Goal: Task Accomplishment & Management: Use online tool/utility

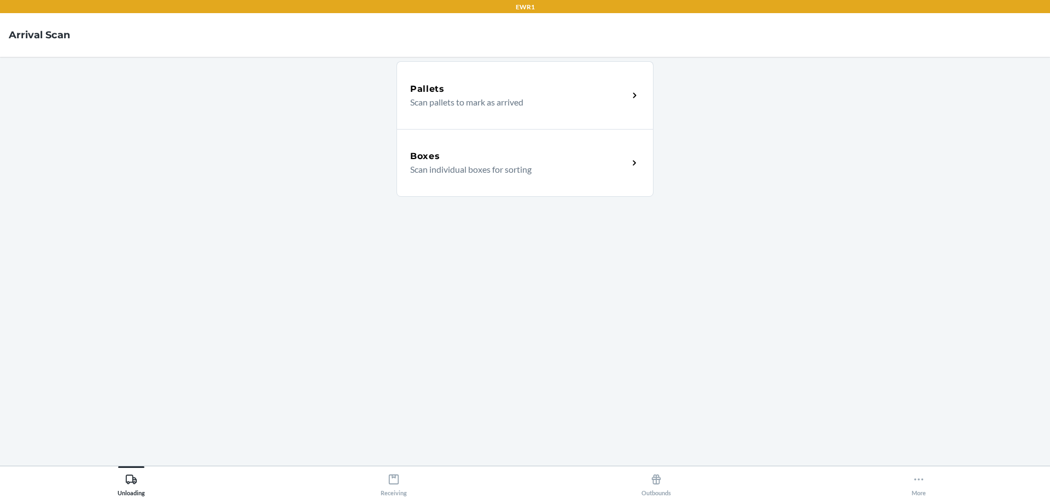
click at [635, 161] on icon at bounding box center [634, 163] width 13 height 13
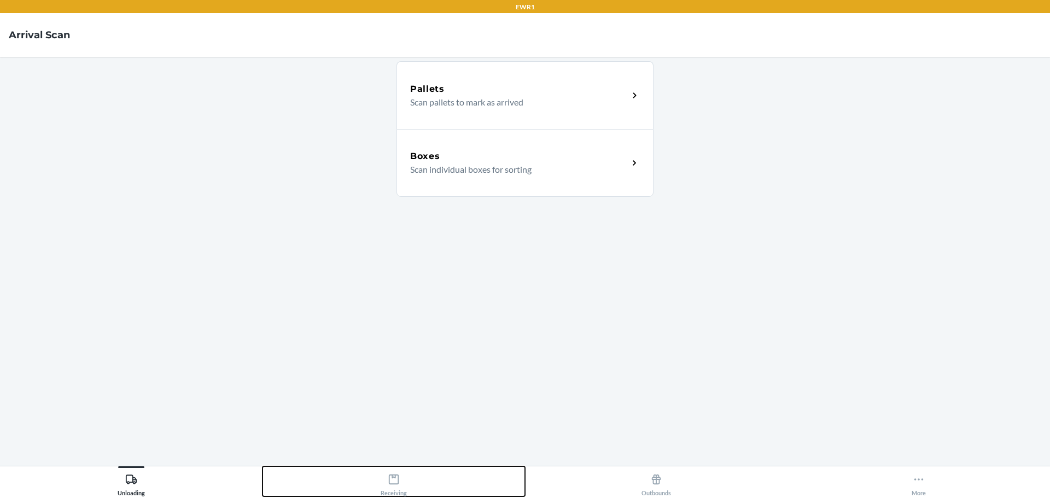
drag, startPoint x: 396, startPoint y: 477, endPoint x: 402, endPoint y: 472, distance: 8.1
click at [396, 477] on icon at bounding box center [394, 479] width 12 height 12
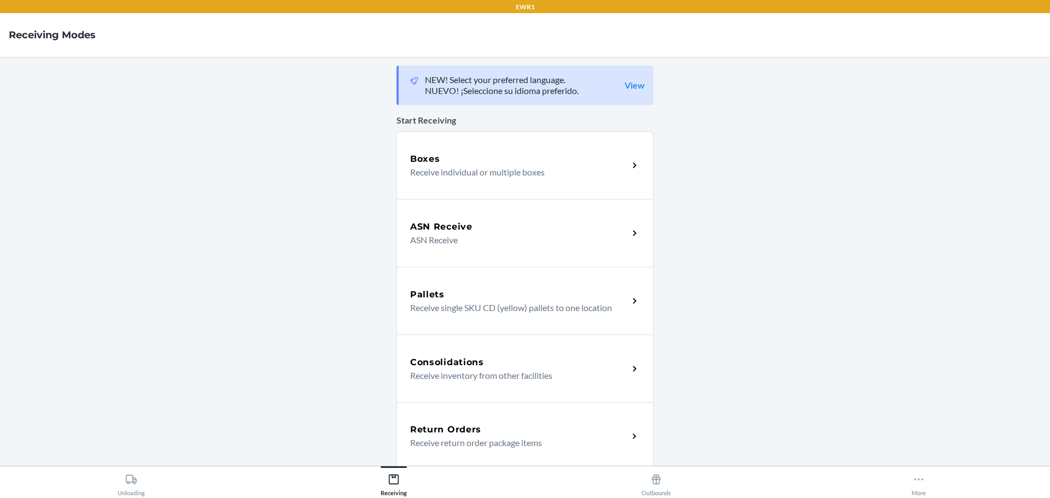
click at [466, 368] on h5 "Consolidations" at bounding box center [447, 362] width 74 height 13
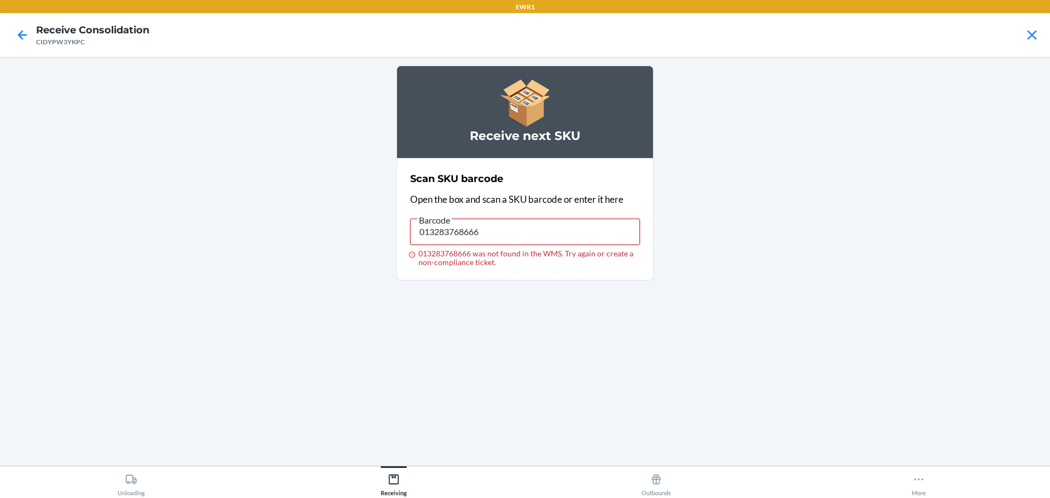
click at [547, 241] on input "013283768666" at bounding box center [525, 232] width 230 height 26
click at [500, 224] on input "013283768666" at bounding box center [525, 232] width 230 height 26
type input "748137000196"
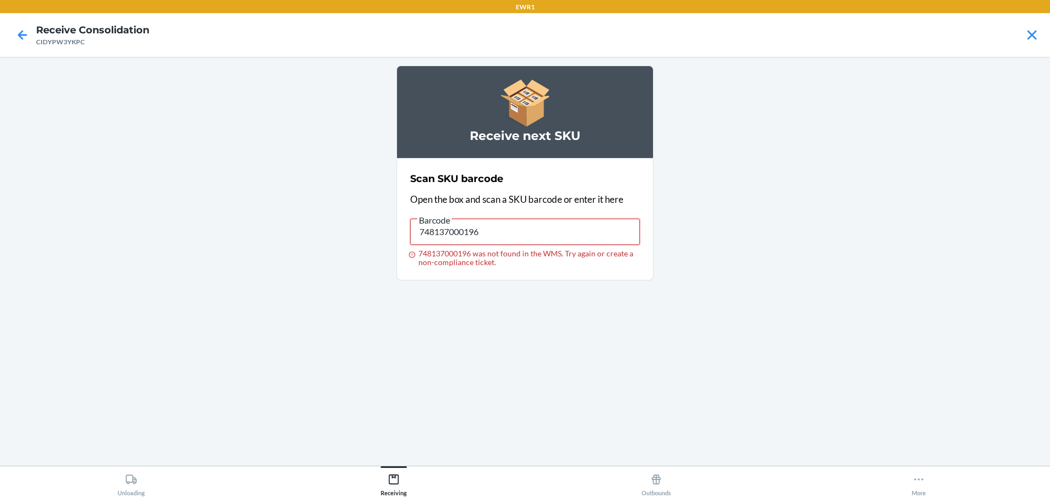
click at [504, 232] on input "748137000196" at bounding box center [525, 232] width 230 height 26
click at [506, 232] on input "748137000196" at bounding box center [525, 232] width 230 height 26
click at [480, 223] on input "748137000172" at bounding box center [525, 232] width 230 height 26
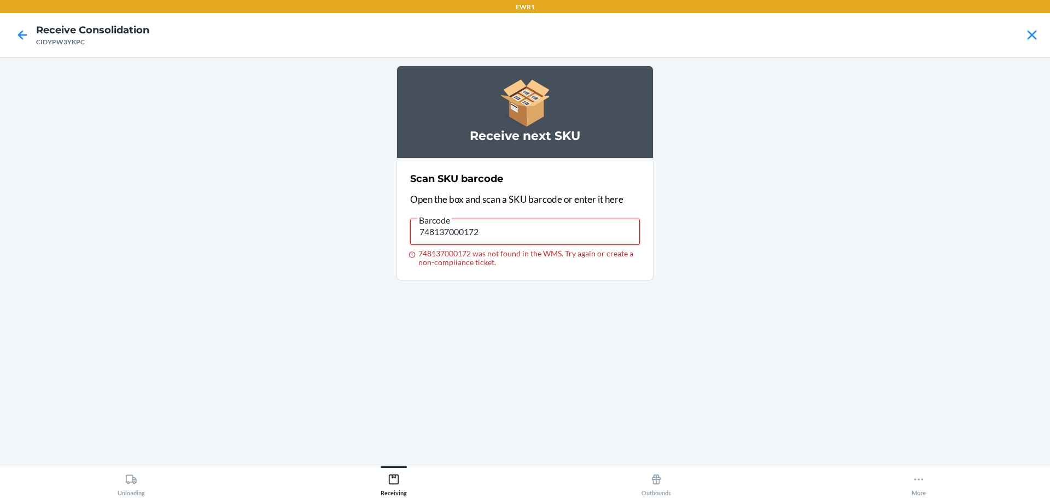
click at [480, 223] on input "748137000172" at bounding box center [525, 232] width 230 height 26
type input "748137000165"
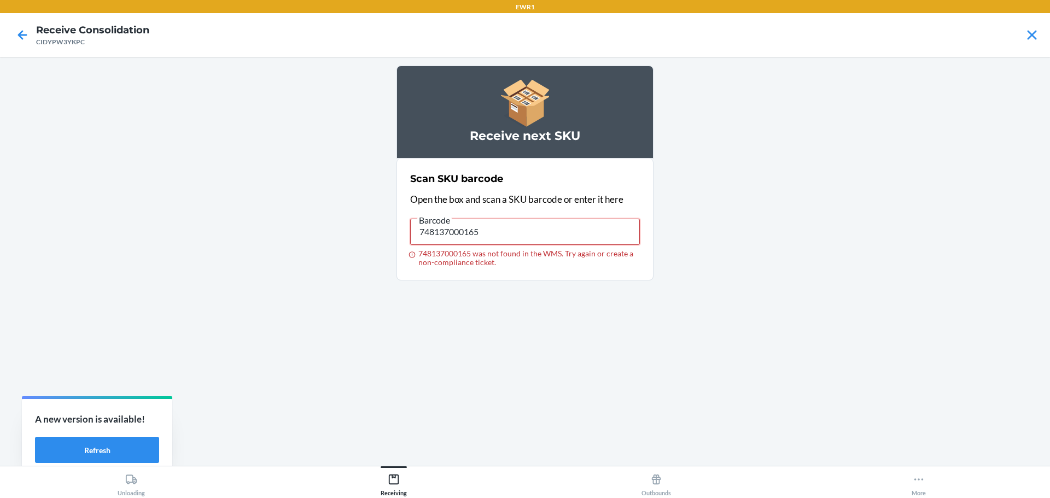
click at [484, 239] on input "748137000165" at bounding box center [525, 232] width 230 height 26
click at [506, 239] on input "748137000158" at bounding box center [525, 232] width 230 height 26
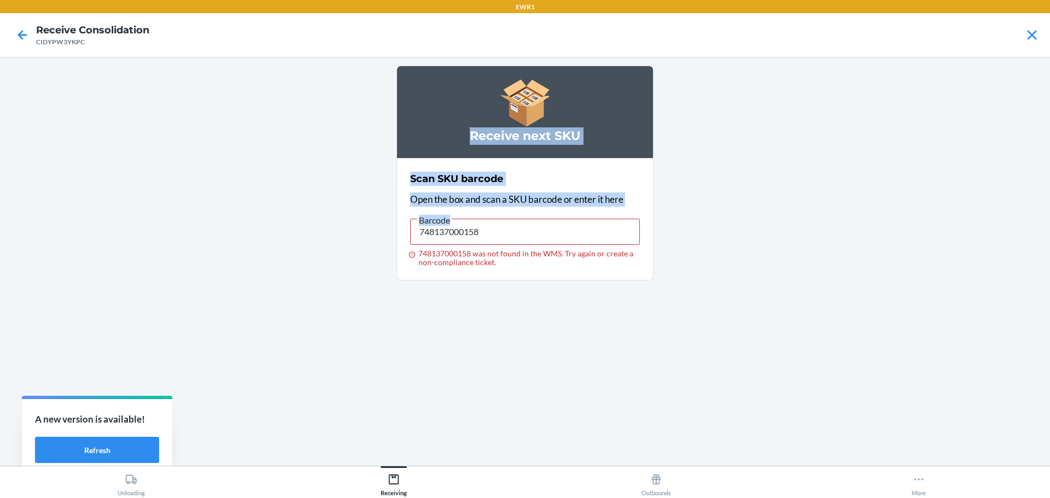
drag, startPoint x: 453, startPoint y: 156, endPoint x: 491, endPoint y: 231, distance: 84.1
click at [491, 231] on section "Receive next SKU Scan SKU barcode Open the box and scan a SKU barcode or enter …" at bounding box center [524, 173] width 257 height 215
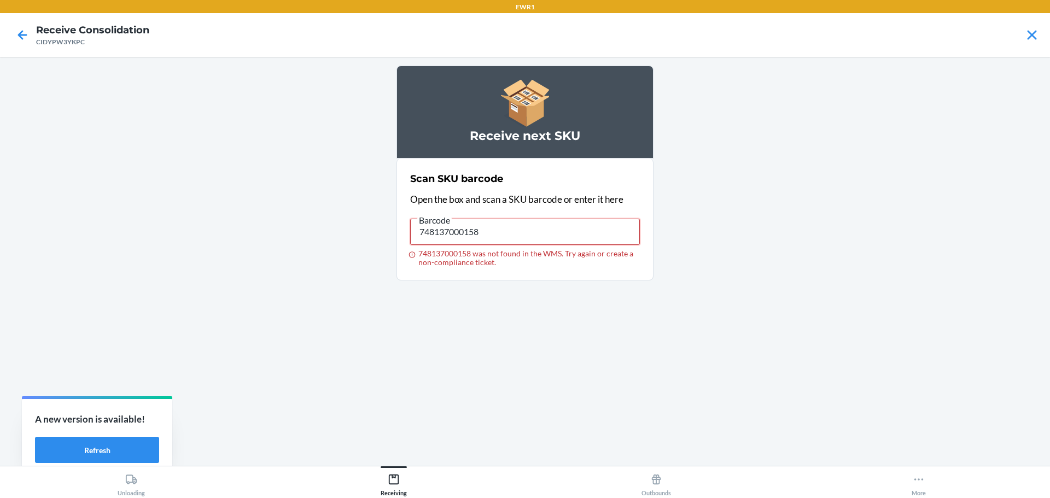
click at [491, 231] on input "748137000158" at bounding box center [525, 232] width 230 height 26
type input "748137000219"
click at [569, 234] on input "748137000219" at bounding box center [525, 232] width 230 height 26
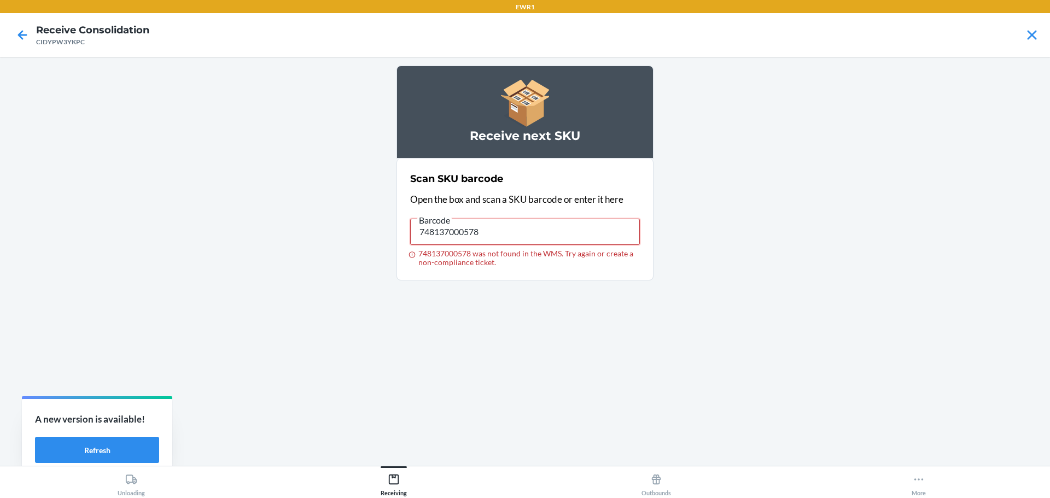
click at [480, 235] on input "748137000578" at bounding box center [525, 232] width 230 height 26
click at [516, 232] on input "748137000578" at bounding box center [525, 232] width 230 height 26
click at [517, 232] on input "748137000578" at bounding box center [525, 232] width 230 height 26
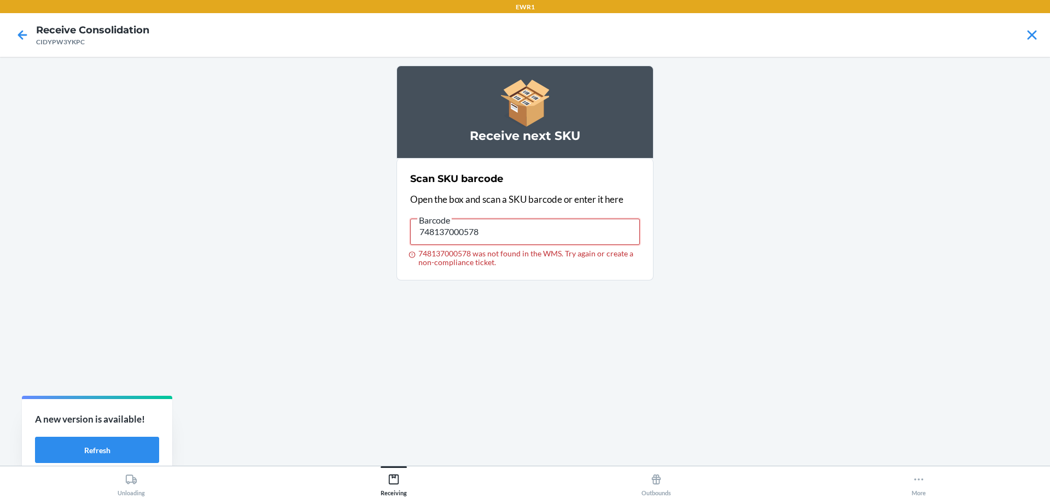
click at [517, 232] on input "748137000578" at bounding box center [525, 232] width 230 height 26
type input "029442608407"
click at [506, 218] on div "Barcode" at bounding box center [525, 215] width 230 height 5
click at [506, 219] on input "029442608407" at bounding box center [525, 232] width 230 height 26
click at [504, 229] on input "029442608407" at bounding box center [525, 232] width 230 height 26
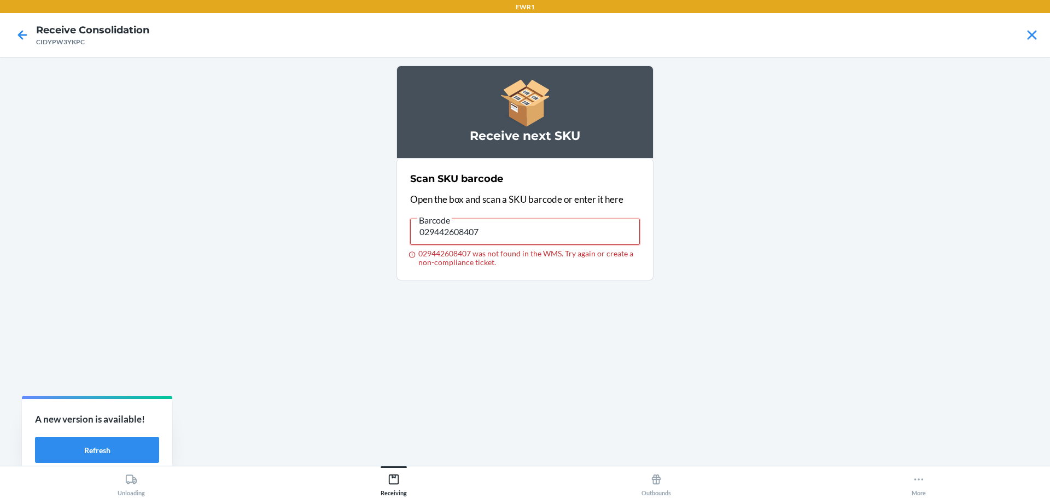
click at [504, 229] on input "029442608407" at bounding box center [525, 232] width 230 height 26
click at [508, 230] on input "013283438866" at bounding box center [525, 232] width 230 height 26
type input "013283768666"
click at [561, 239] on input "013283768666" at bounding box center [525, 232] width 230 height 26
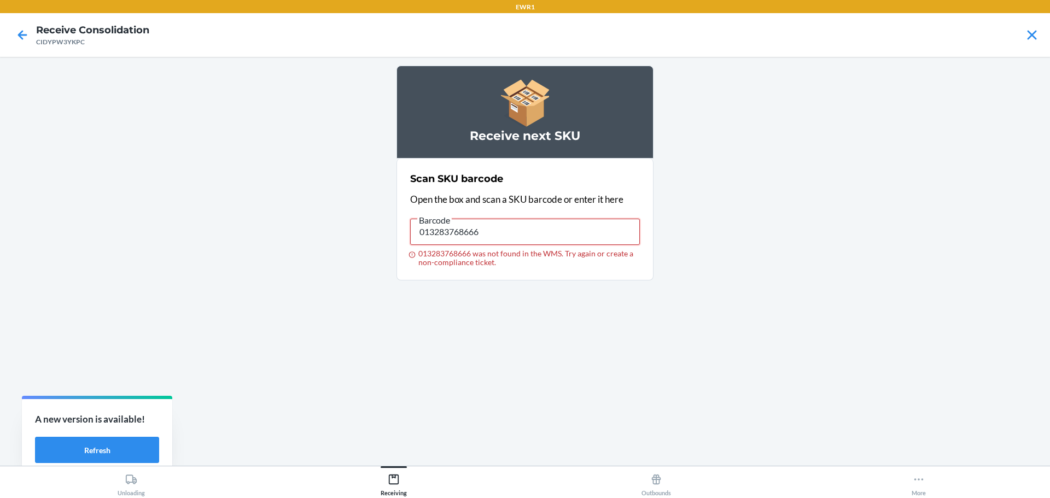
click at [561, 239] on input "013283768666" at bounding box center [525, 232] width 230 height 26
click at [506, 231] on input "091307436364" at bounding box center [525, 232] width 230 height 26
type input "093487729038"
click at [498, 229] on input "093487729038" at bounding box center [525, 232] width 230 height 26
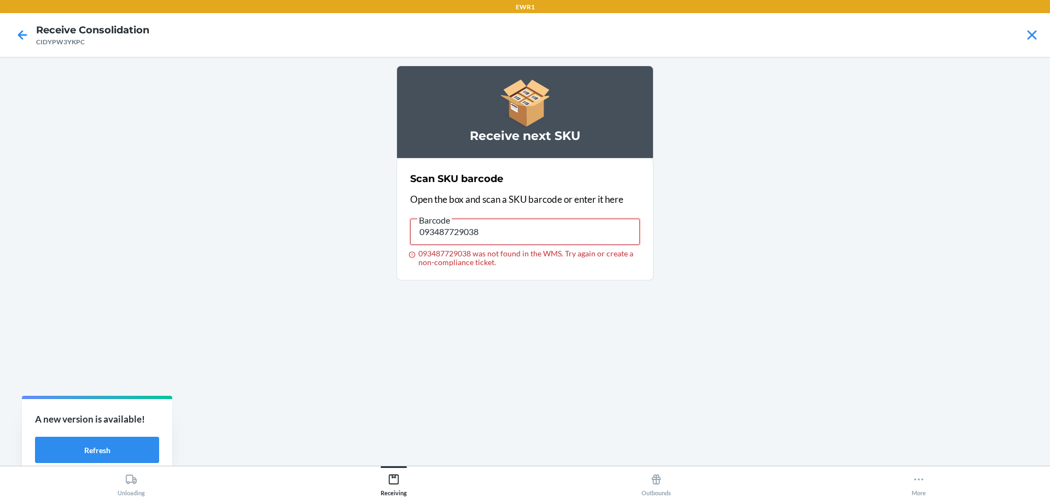
click at [498, 229] on input "093487729038" at bounding box center [525, 232] width 230 height 26
click at [504, 239] on input "093487729014" at bounding box center [525, 232] width 230 height 26
click at [556, 237] on input "093487729014" at bounding box center [525, 232] width 230 height 26
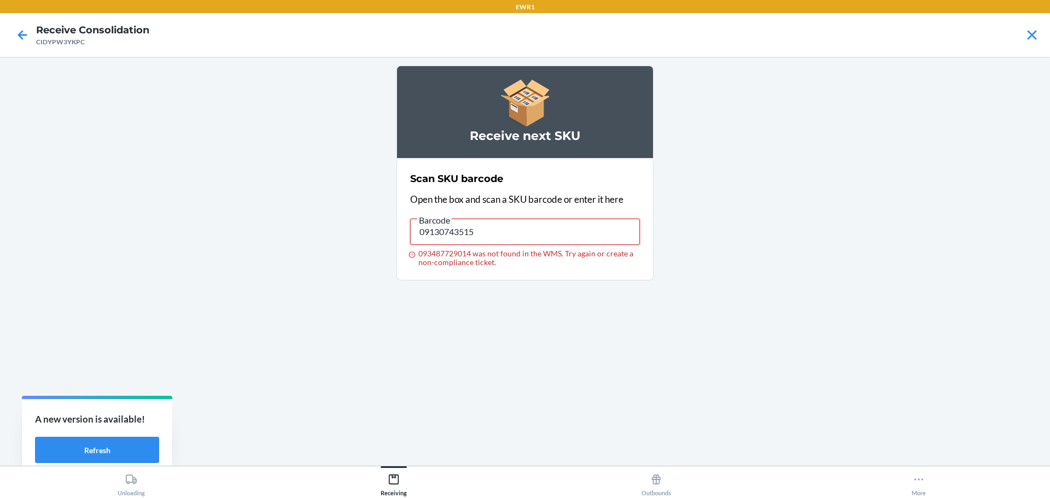
type input "091307435152"
click at [503, 235] on input "091307435152" at bounding box center [525, 232] width 230 height 26
click at [513, 232] on input "091307435145" at bounding box center [525, 232] width 230 height 26
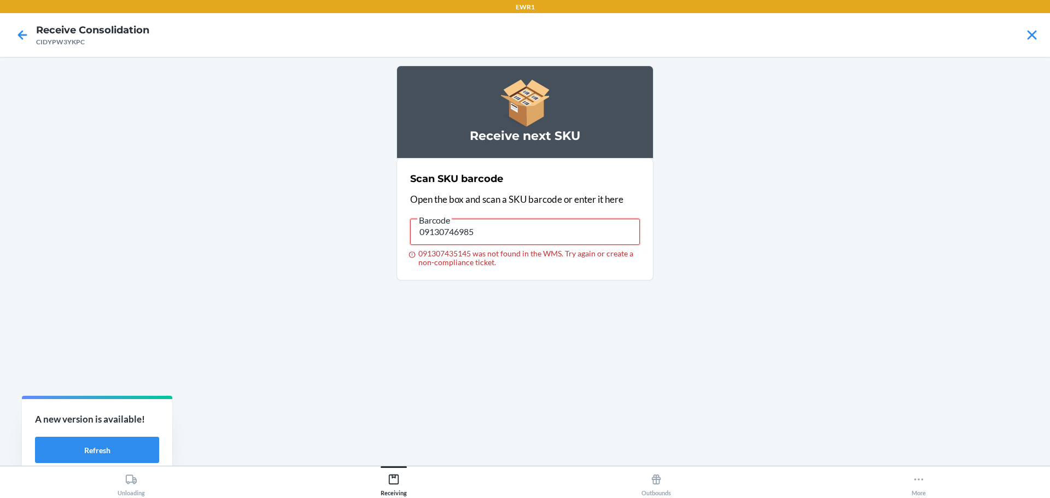
type input "091307469850"
click at [528, 224] on input "091307469850" at bounding box center [525, 232] width 230 height 26
click at [514, 235] on input "091307469850" at bounding box center [525, 232] width 230 height 26
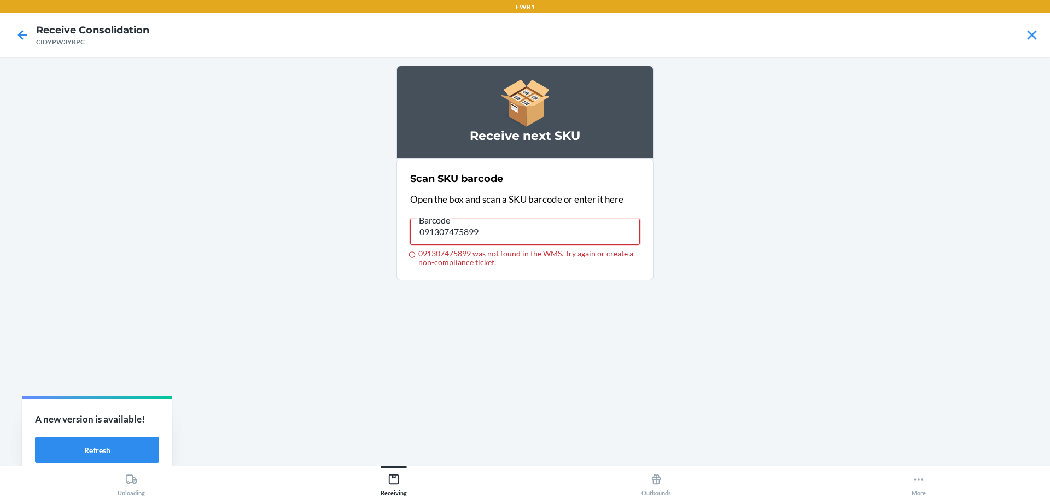
drag, startPoint x: 502, startPoint y: 219, endPoint x: 502, endPoint y: 230, distance: 10.4
click at [502, 230] on input "091307475899" at bounding box center [525, 232] width 230 height 26
type input "749194323914"
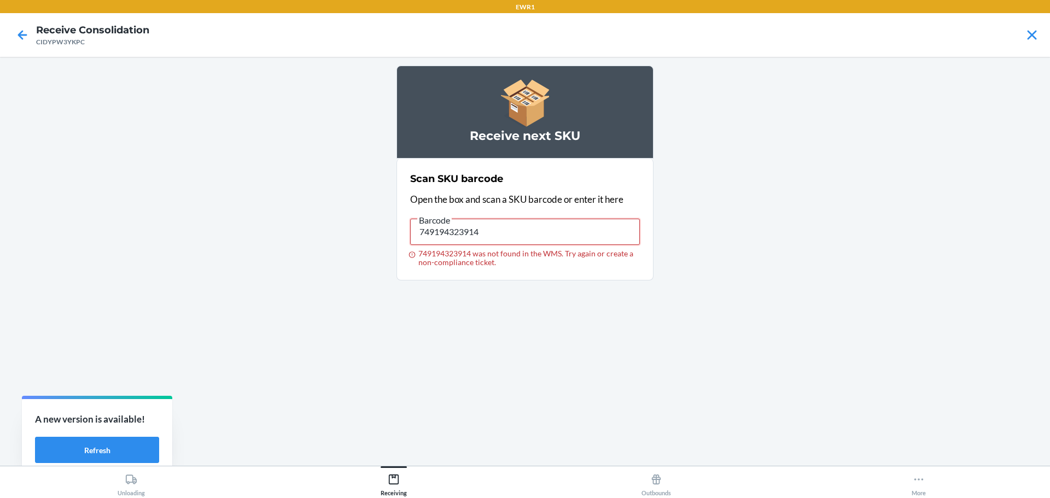
click at [534, 237] on input "749194323914" at bounding box center [525, 232] width 230 height 26
click at [496, 236] on input "719240846322" at bounding box center [525, 232] width 230 height 26
type input "013283765191"
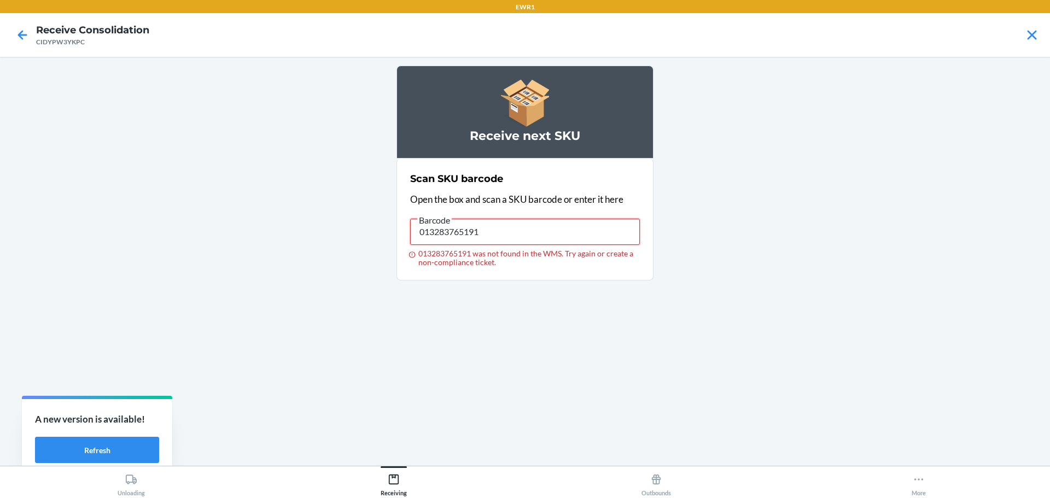
click at [498, 236] on input "013283765191" at bounding box center [525, 232] width 230 height 26
click at [502, 235] on input "091307475899" at bounding box center [525, 232] width 230 height 26
type input "091307508382"
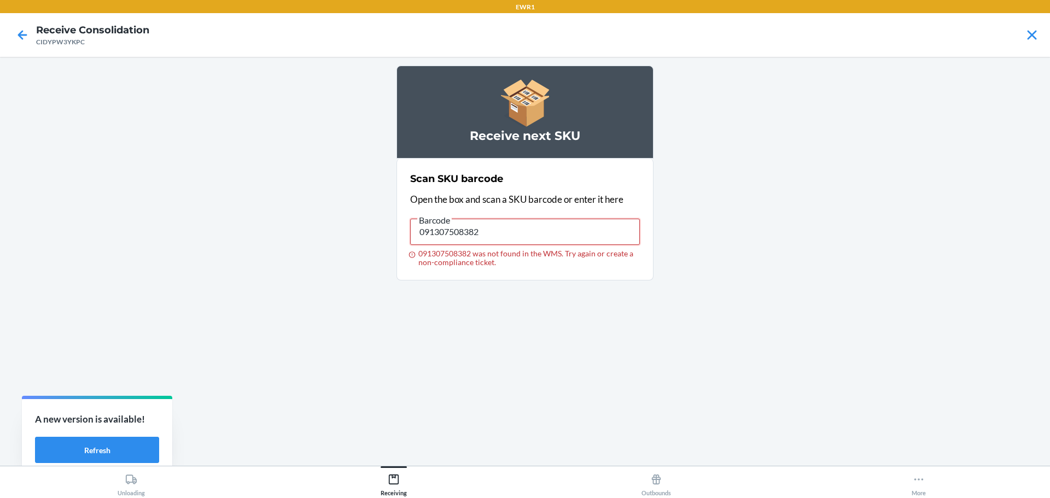
click at [500, 235] on input "091307508382" at bounding box center [525, 232] width 230 height 26
click at [493, 238] on input "091307508382" at bounding box center [525, 232] width 230 height 26
click at [493, 214] on div "Barcode" at bounding box center [525, 215] width 230 height 5
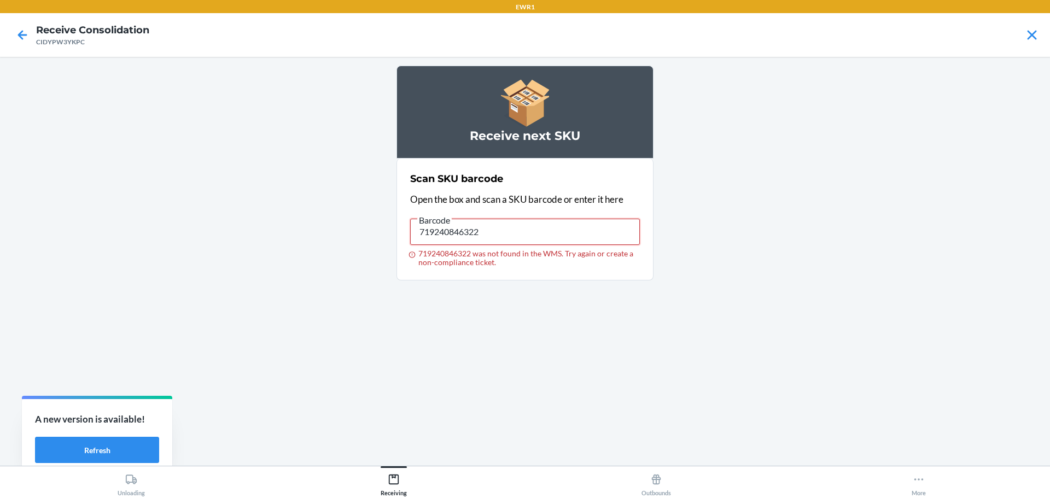
click at [493, 219] on input "719240846322" at bounding box center [525, 232] width 230 height 26
click at [489, 239] on input "719240846322" at bounding box center [525, 232] width 230 height 26
type input "719240846315"
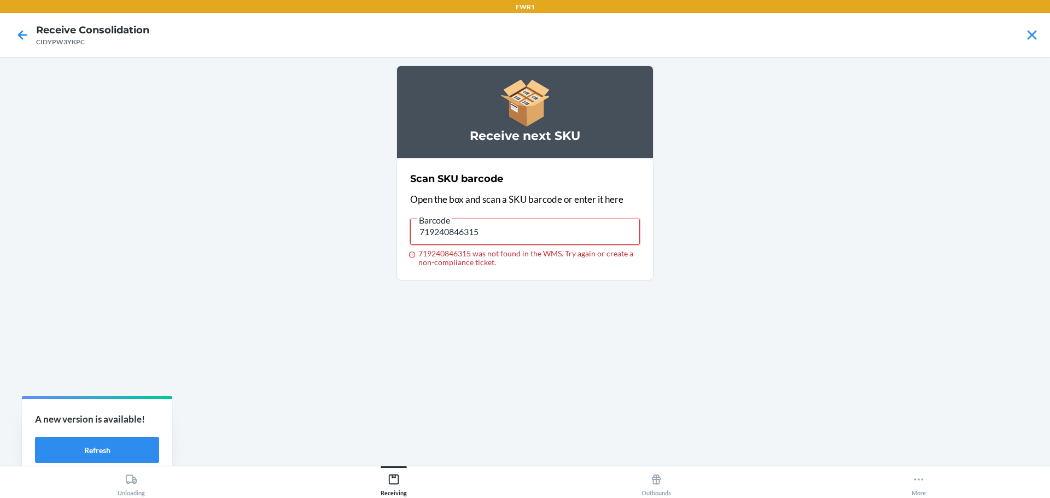
click at [493, 239] on input "719240846315" at bounding box center [525, 232] width 230 height 26
click at [554, 237] on input "719240846315" at bounding box center [525, 232] width 230 height 26
click at [484, 230] on input "719240846315" at bounding box center [525, 232] width 230 height 26
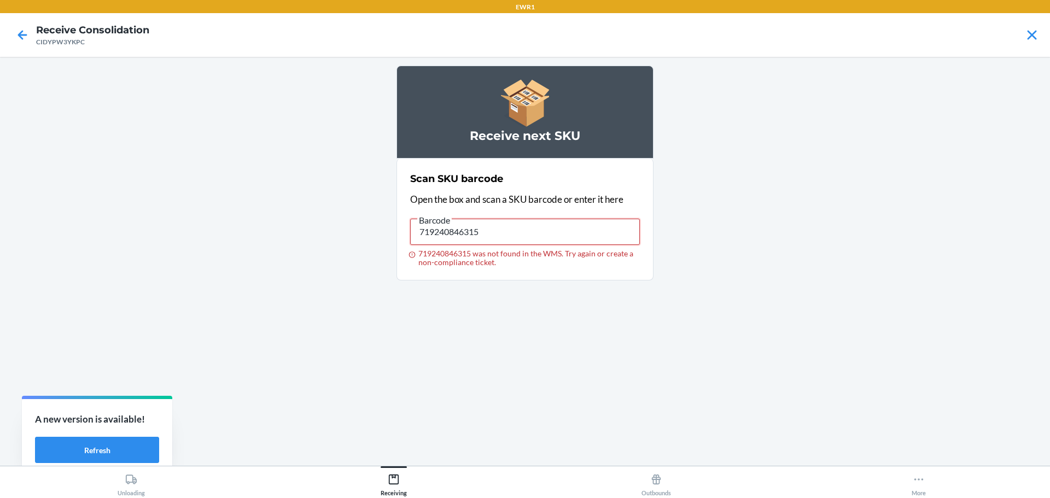
click at [484, 230] on input "719240846315" at bounding box center [525, 232] width 230 height 26
click at [519, 237] on input "719240846315" at bounding box center [525, 232] width 230 height 26
click at [487, 241] on input "719240806852" at bounding box center [525, 232] width 230 height 26
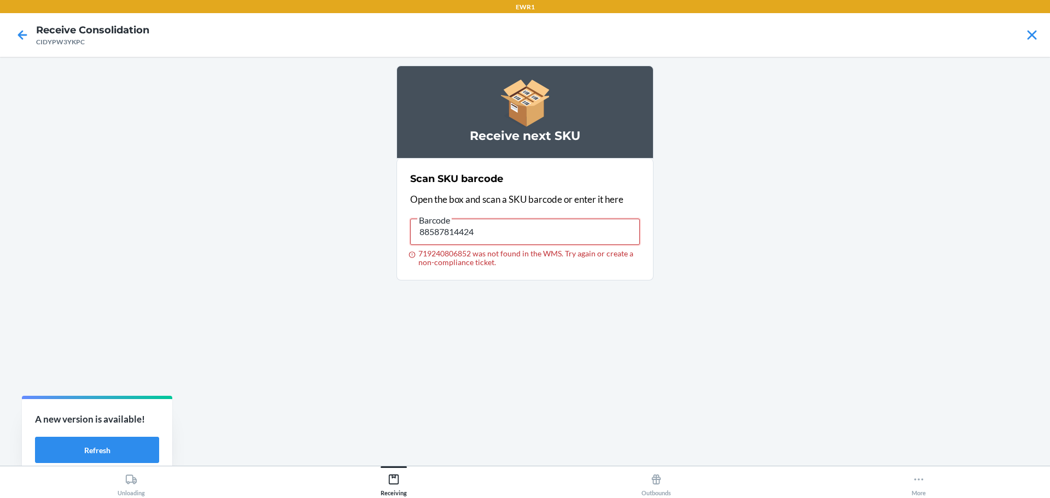
type input "885878144243"
click at [547, 232] on input "885878144243" at bounding box center [525, 232] width 230 height 26
click at [515, 237] on input "091307598116" at bounding box center [525, 232] width 230 height 26
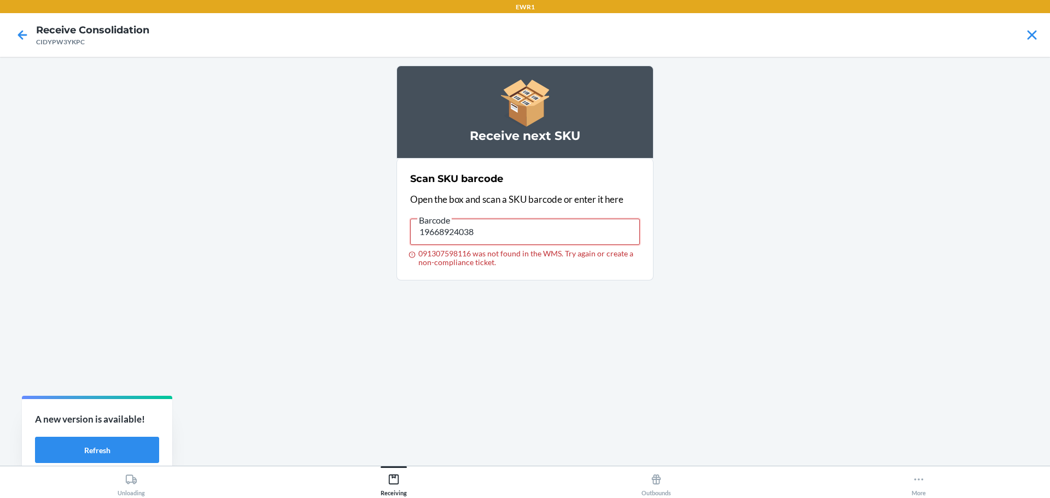
type input "196689240384"
click at [490, 242] on input "196689240384" at bounding box center [525, 232] width 230 height 26
click at [523, 232] on input "091307560397" at bounding box center [525, 232] width 230 height 26
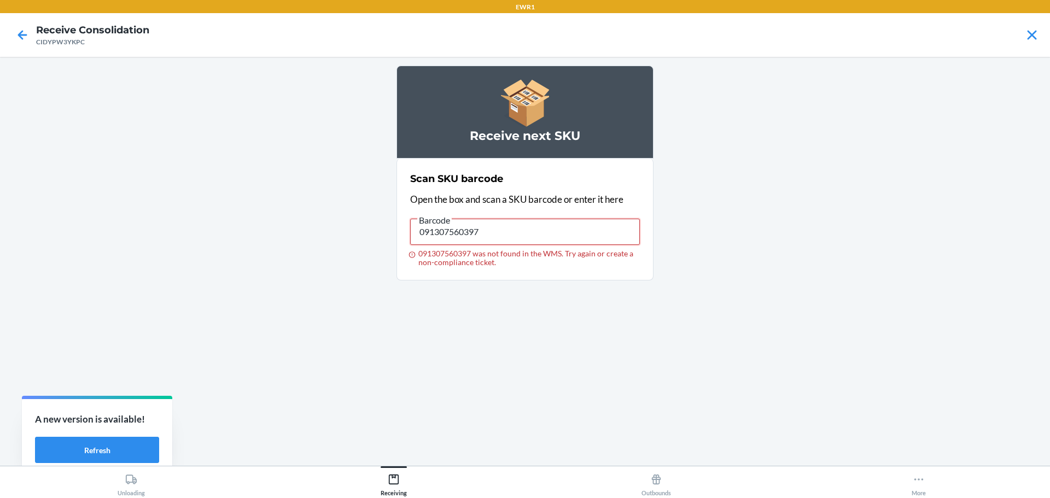
click at [492, 235] on input "091307560397" at bounding box center [525, 232] width 230 height 26
type input "719240846735"
click at [510, 232] on input "719240846735" at bounding box center [525, 232] width 230 height 26
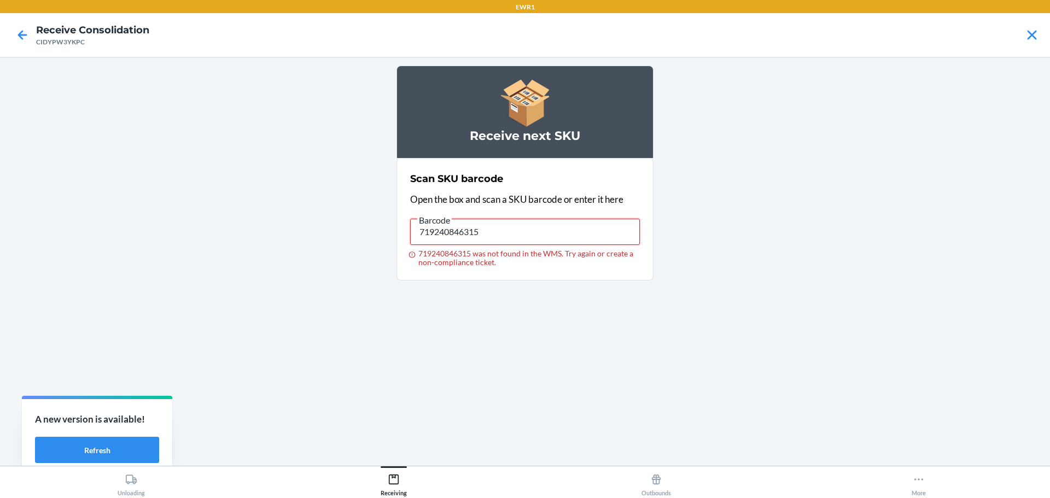
click at [531, 236] on input "719240846315" at bounding box center [525, 232] width 230 height 26
type input "091307462431"
click at [559, 235] on input "091307462431" at bounding box center [525, 232] width 230 height 26
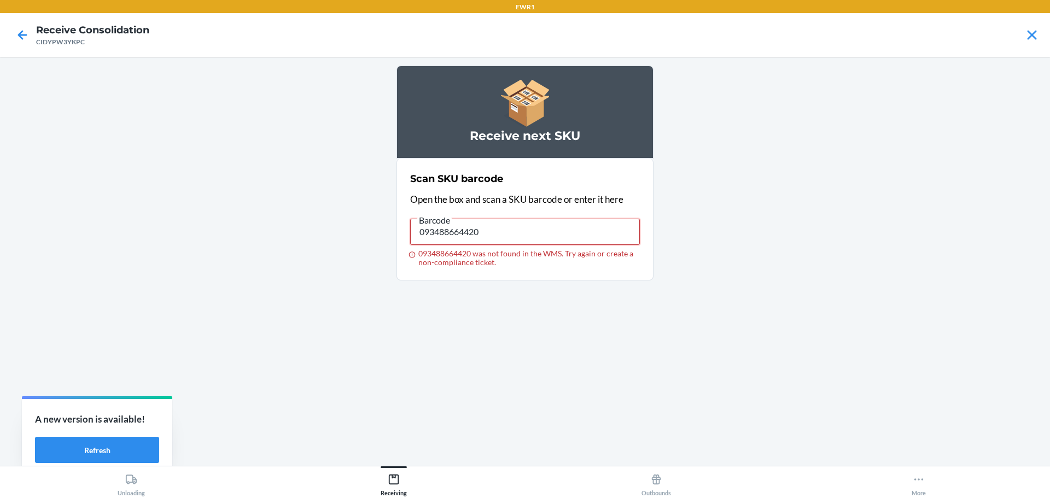
click at [563, 233] on input "093488664420" at bounding box center [525, 232] width 230 height 26
type input "093488664451"
click at [503, 231] on input "093488664451" at bounding box center [525, 232] width 230 height 26
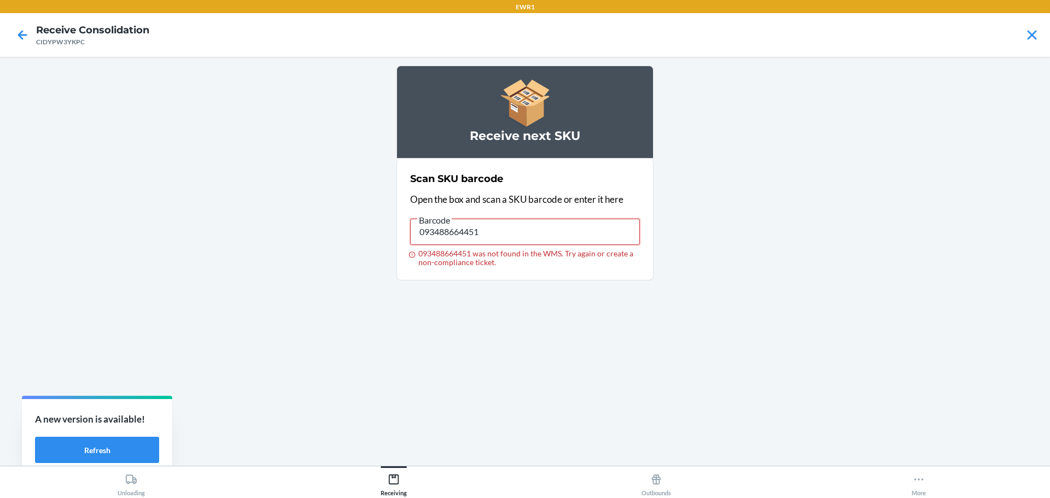
click at [482, 232] on input "093488664451" at bounding box center [525, 232] width 230 height 26
